Goal: Use online tool/utility: Utilize a website feature to perform a specific function

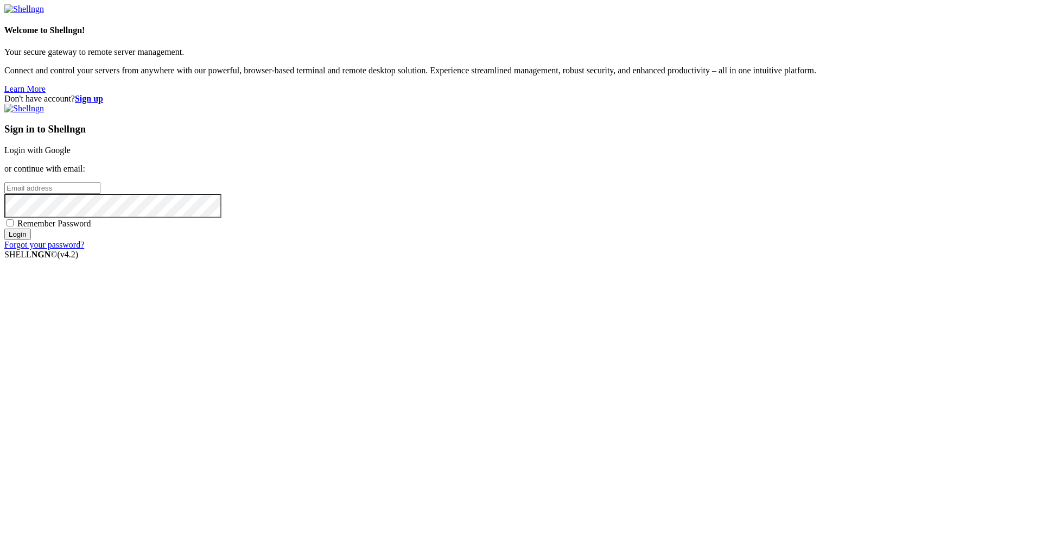
click at [71, 155] on link "Login with Google" at bounding box center [37, 149] width 66 height 9
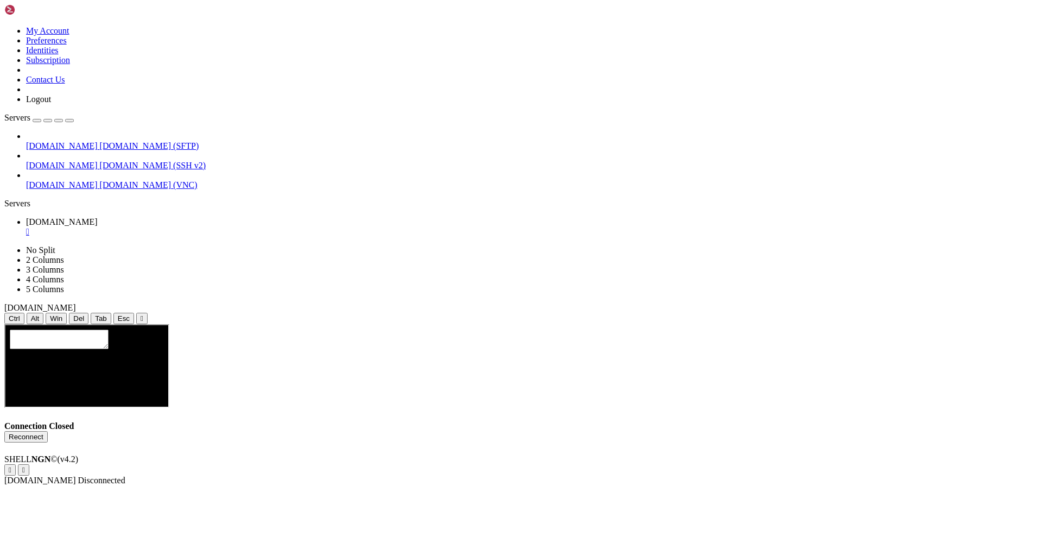
click at [48, 431] on button "Reconnect" at bounding box center [25, 436] width 43 height 11
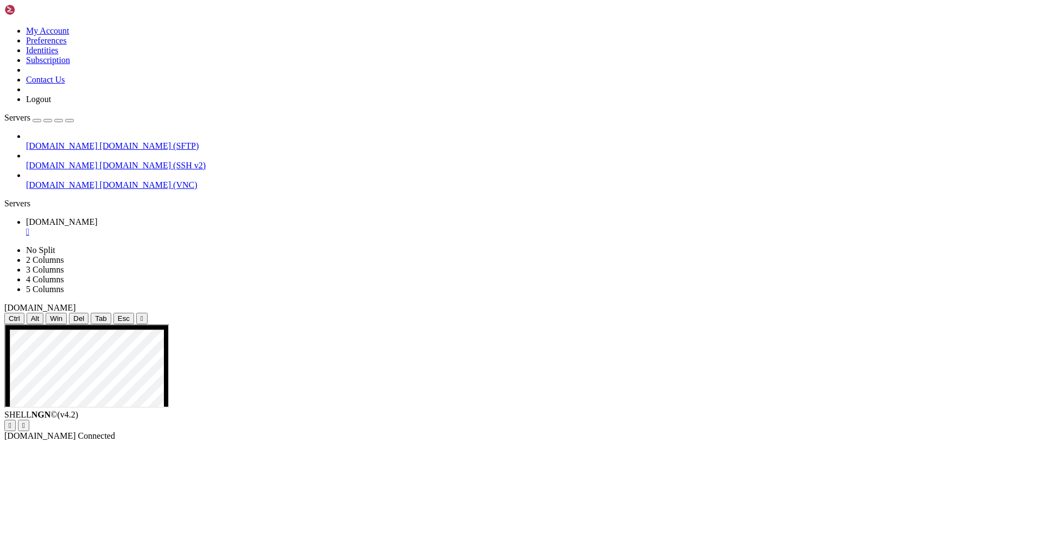
click at [35, 190] on div "[DOMAIN_NAME] [DOMAIN_NAME] (SFTP) [DOMAIN_NAME] [DOMAIN_NAME] (SSH v2) [DOMAIN…" at bounding box center [520, 160] width 1033 height 59
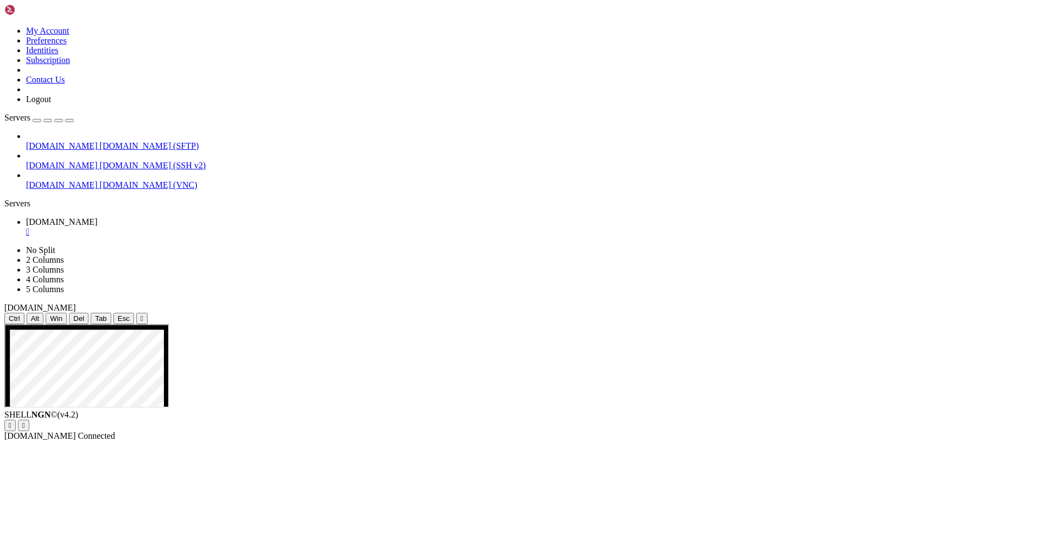
drag, startPoint x: 276, startPoint y: 517, endPoint x: 238, endPoint y: 632, distance: 120.6
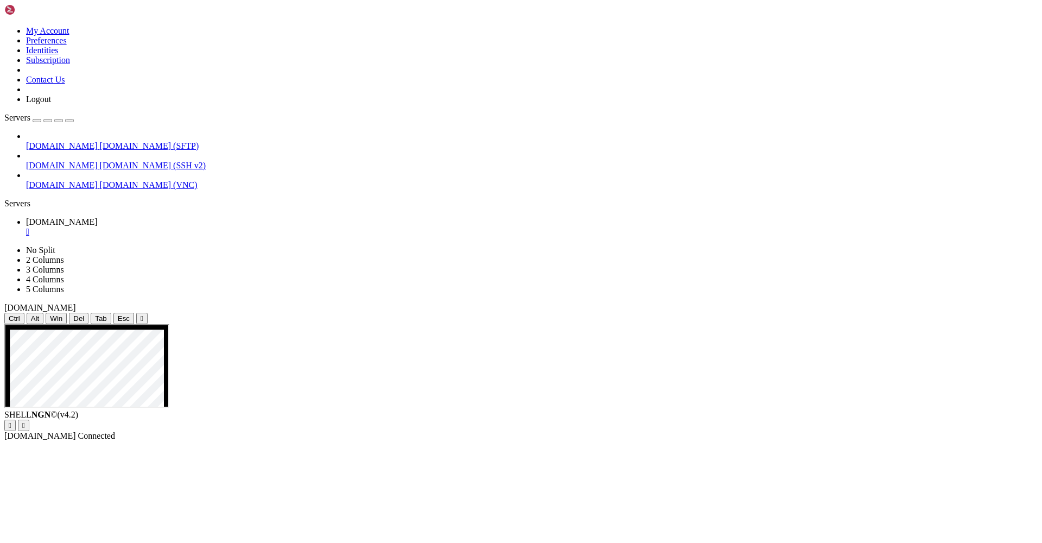
drag, startPoint x: 711, startPoint y: 717, endPoint x: 720, endPoint y: 718, distance: 9.2
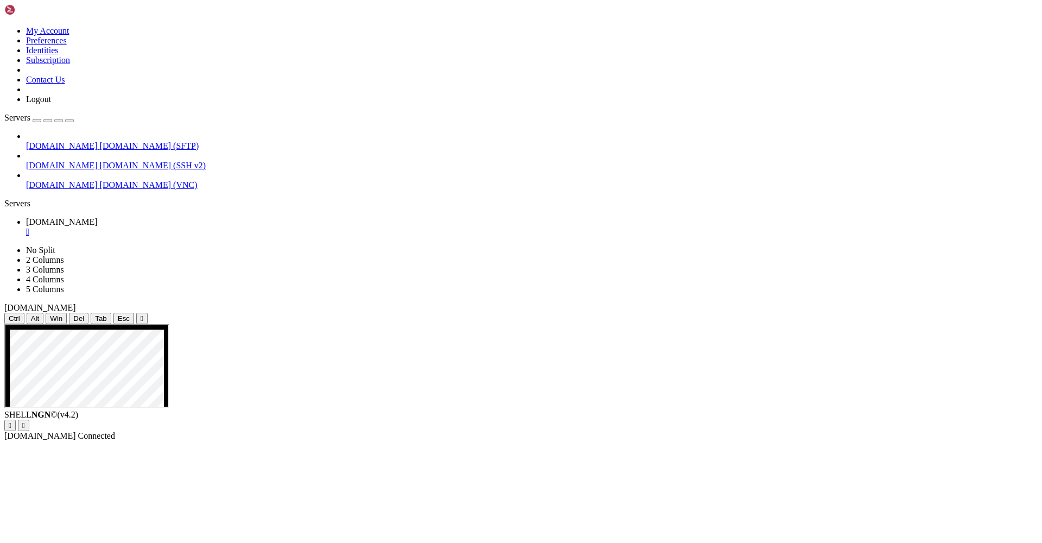
drag, startPoint x: 587, startPoint y: 643, endPoint x: 647, endPoint y: 708, distance: 87.9
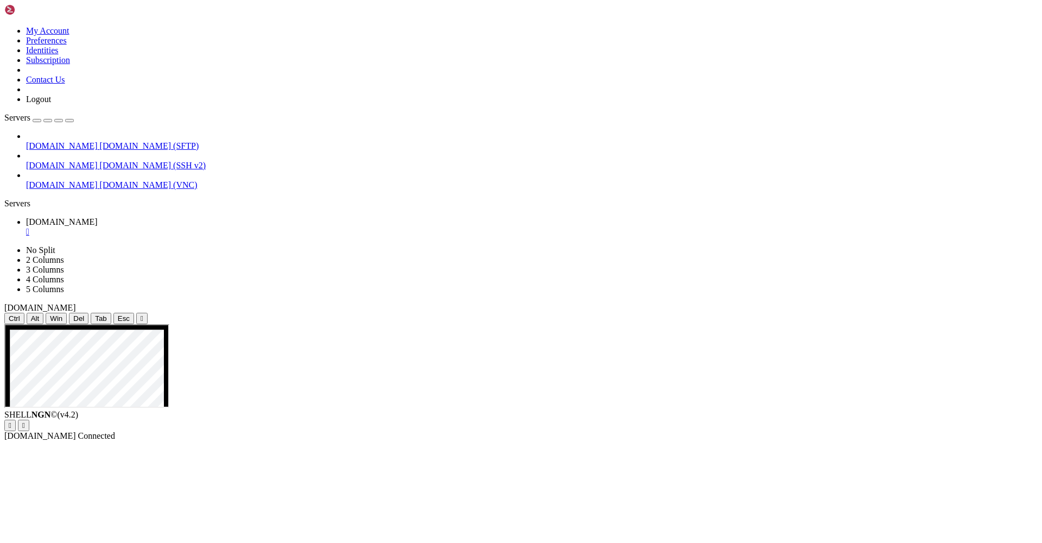
drag, startPoint x: 585, startPoint y: 724, endPoint x: 640, endPoint y: 726, distance: 54.8
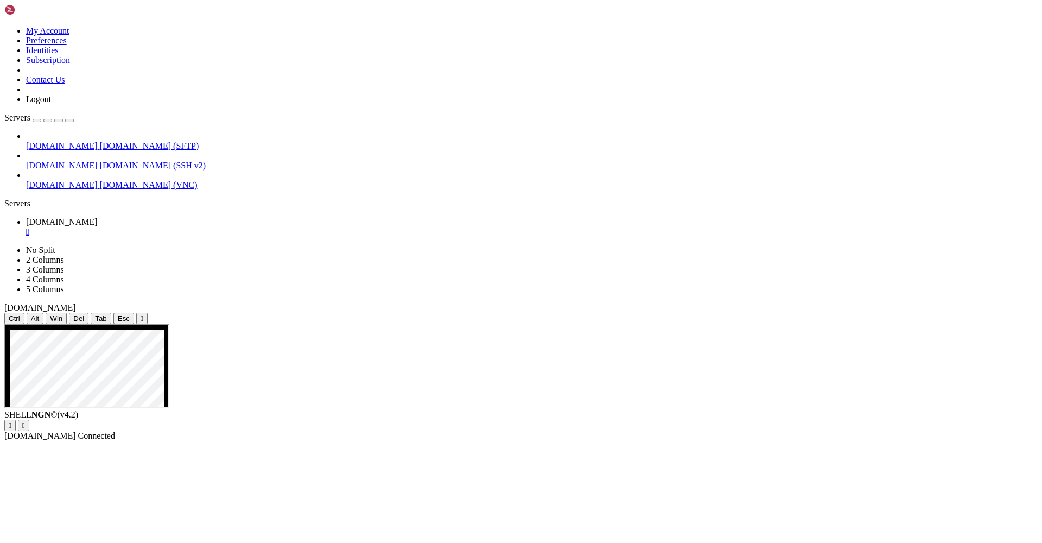
drag, startPoint x: 586, startPoint y: 730, endPoint x: 809, endPoint y: 744, distance: 224.0
drag, startPoint x: 810, startPoint y: 742, endPoint x: 578, endPoint y: 735, distance: 232.4
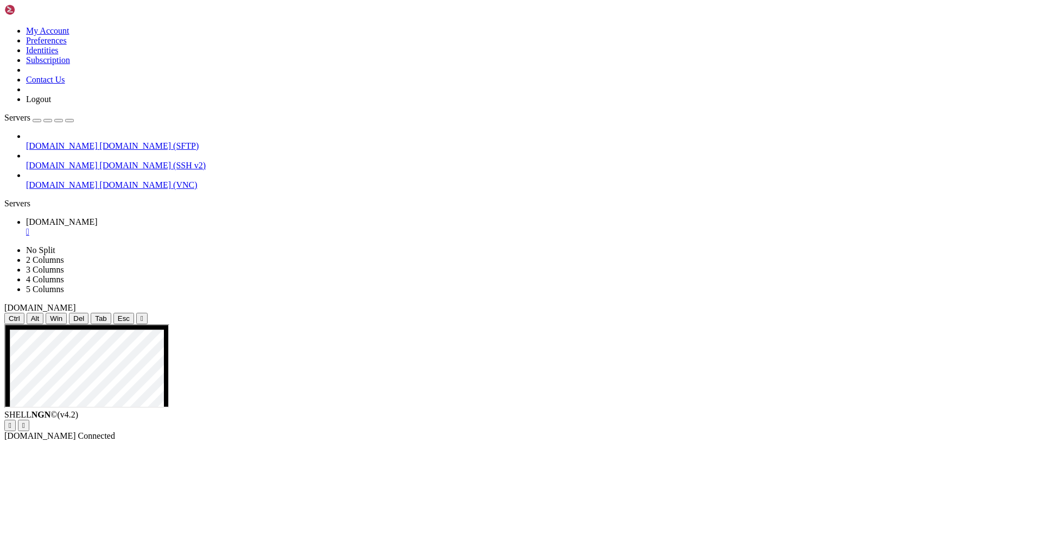
drag, startPoint x: 403, startPoint y: 521, endPoint x: 288, endPoint y: 506, distance: 116.5
